Goal: Find specific page/section: Find specific page/section

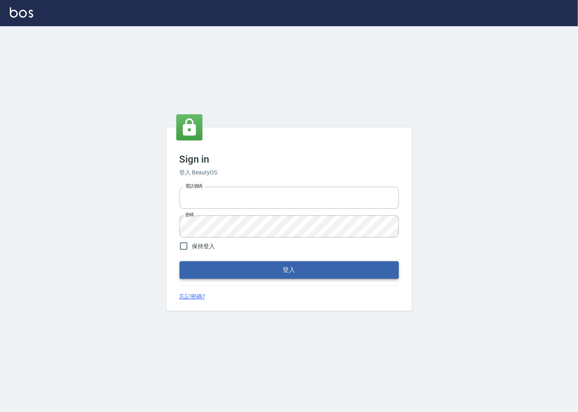
type input "0918920985"
click at [218, 273] on button "登入" at bounding box center [289, 269] width 219 height 17
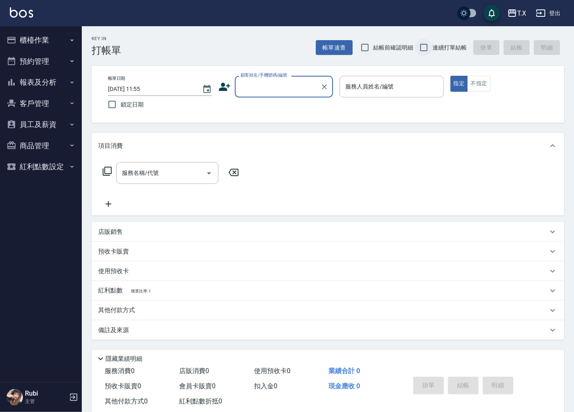
click at [424, 51] on input "連續打單結帳" at bounding box center [423, 47] width 17 height 17
checkbox input "true"
click at [39, 86] on button "報表及分析" at bounding box center [40, 82] width 75 height 21
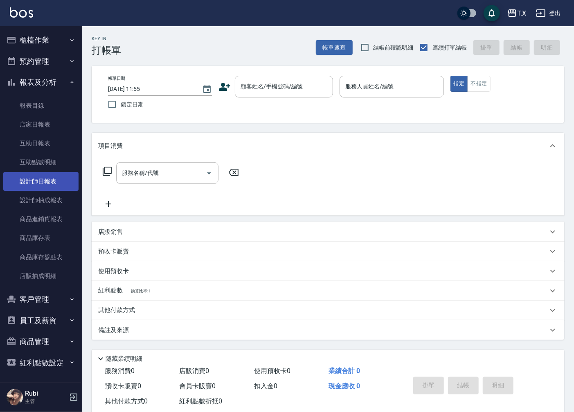
click at [56, 178] on link "設計師日報表" at bounding box center [40, 181] width 75 height 19
